Goal: Transaction & Acquisition: Purchase product/service

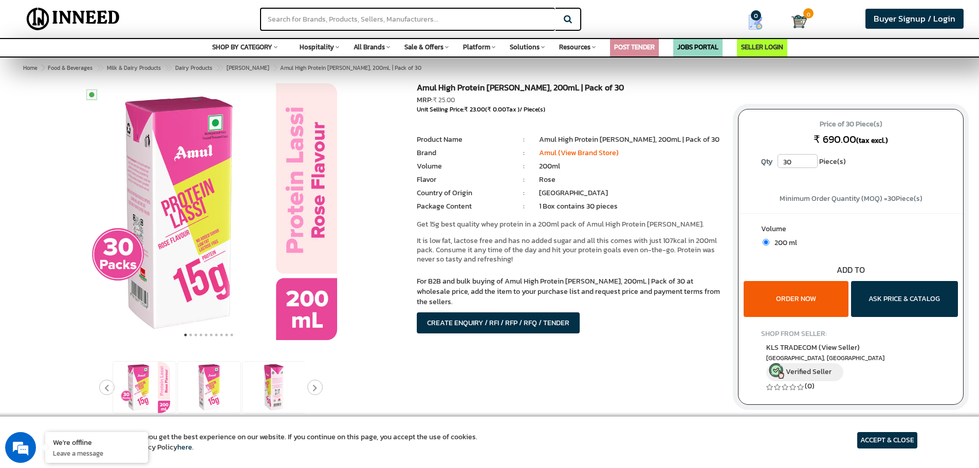
click at [809, 303] on button "ORDER NOW" at bounding box center [796, 299] width 105 height 36
click at [818, 295] on button "ORDER NOW" at bounding box center [796, 299] width 105 height 36
click at [776, 294] on button "ORDER NOW" at bounding box center [796, 299] width 105 height 36
